Goal: Transaction & Acquisition: Subscribe to service/newsletter

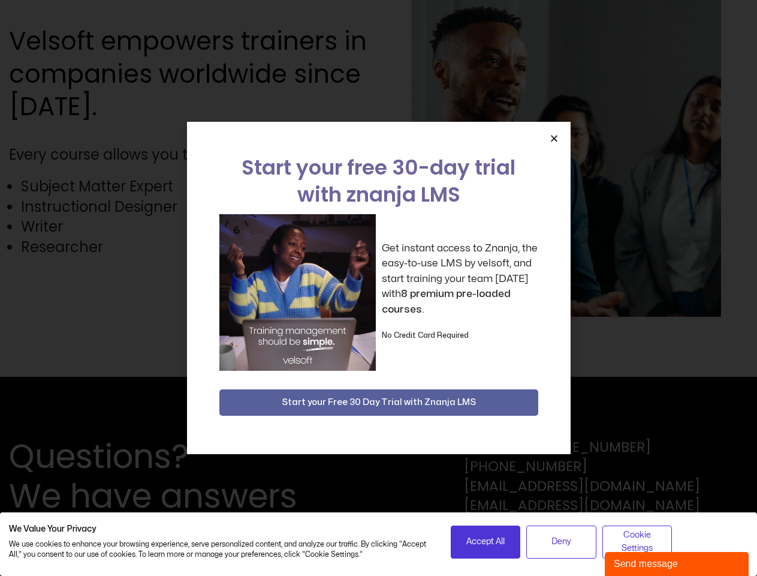
click at [378, 288] on div "Get instant access to Znanja, the easy-to-use LMS by velsoft, and start trainin…" at bounding box center [378, 292] width 319 height 156
click at [554, 138] on icon "Close" at bounding box center [554, 138] width 9 height 9
click at [379, 402] on span "Start your Free 30 Day Trial with Znanja LMS" at bounding box center [379, 402] width 194 height 14
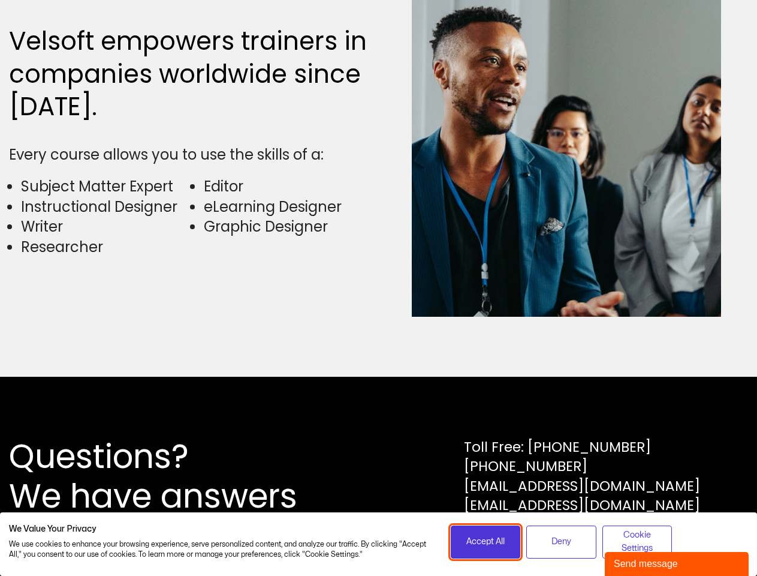
click at [486, 541] on span "Accept All" at bounding box center [485, 541] width 38 height 13
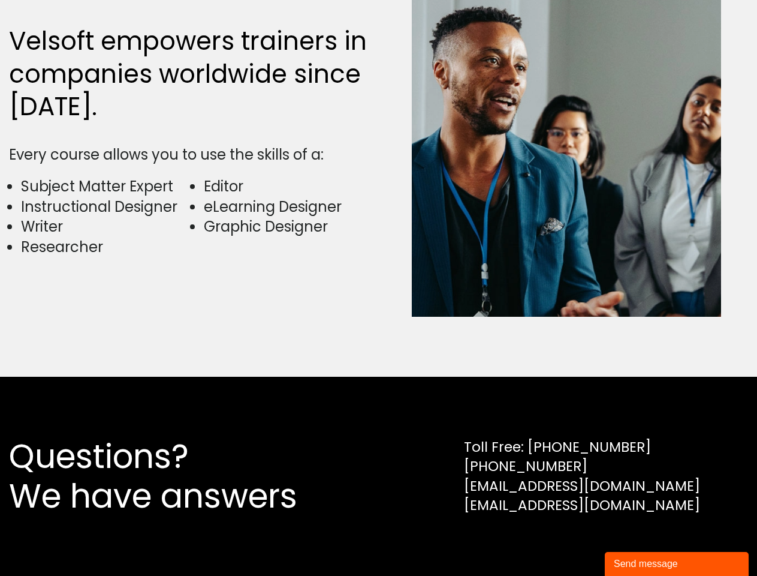
click at [637, 541] on div "Questions? We have answers Toll Free: [PHONE_NUMBER] [PHONE_NUMBER] [EMAIL_ADDR…" at bounding box center [378, 475] width 757 height 199
